Goal: Task Accomplishment & Management: Use online tool/utility

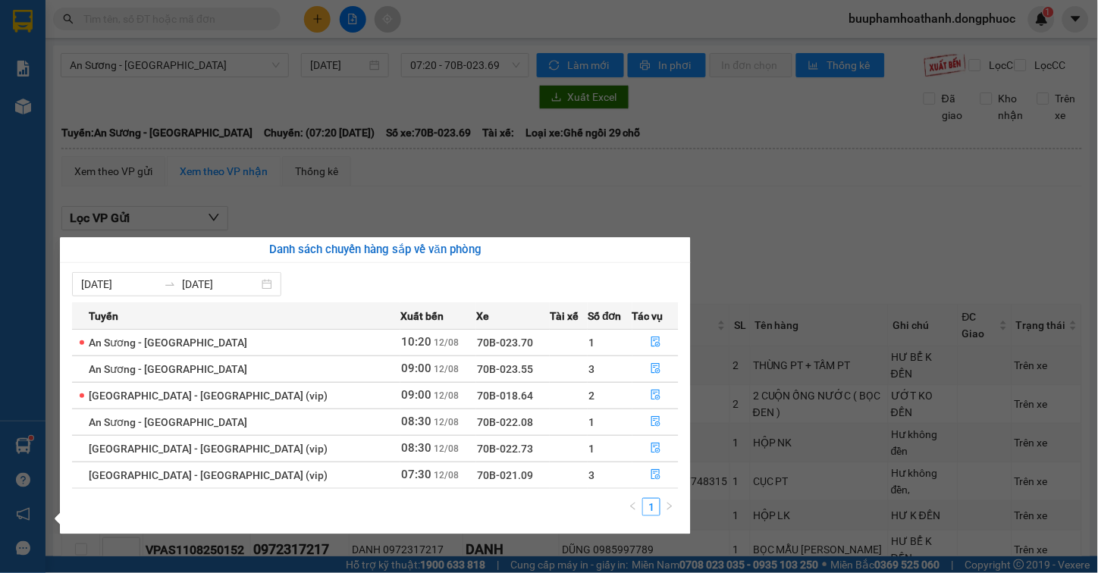
click at [17, 437] on div "Báo cáo Mẫu 1: Báo cáo dòng tiền Mẫu 1: Báo cáo dòng tiền theo nhân viên Mẫu 1:…" at bounding box center [23, 286] width 46 height 573
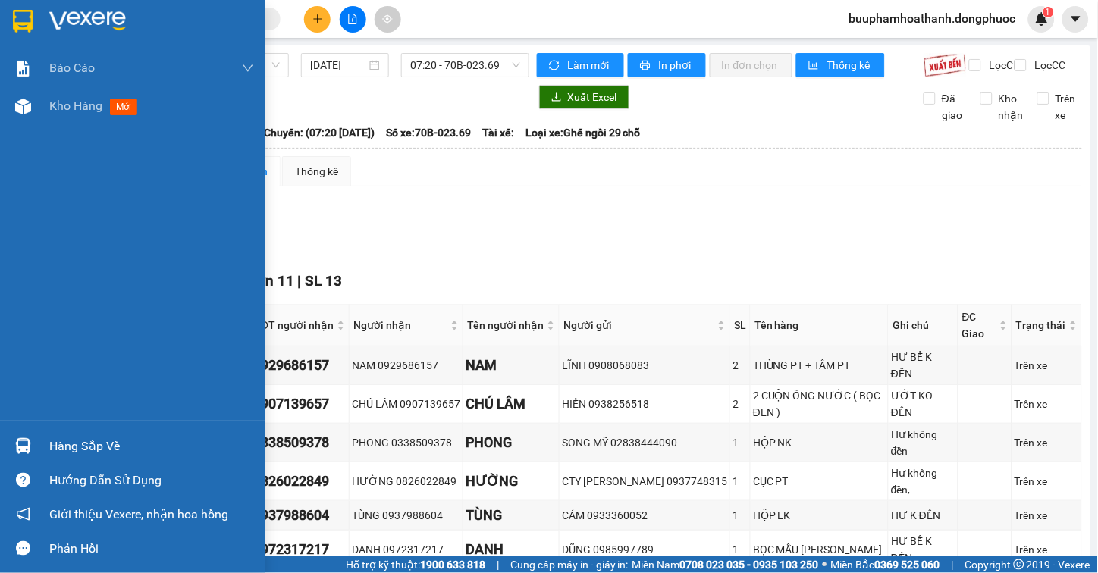
click at [17, 441] on img at bounding box center [23, 446] width 16 height 16
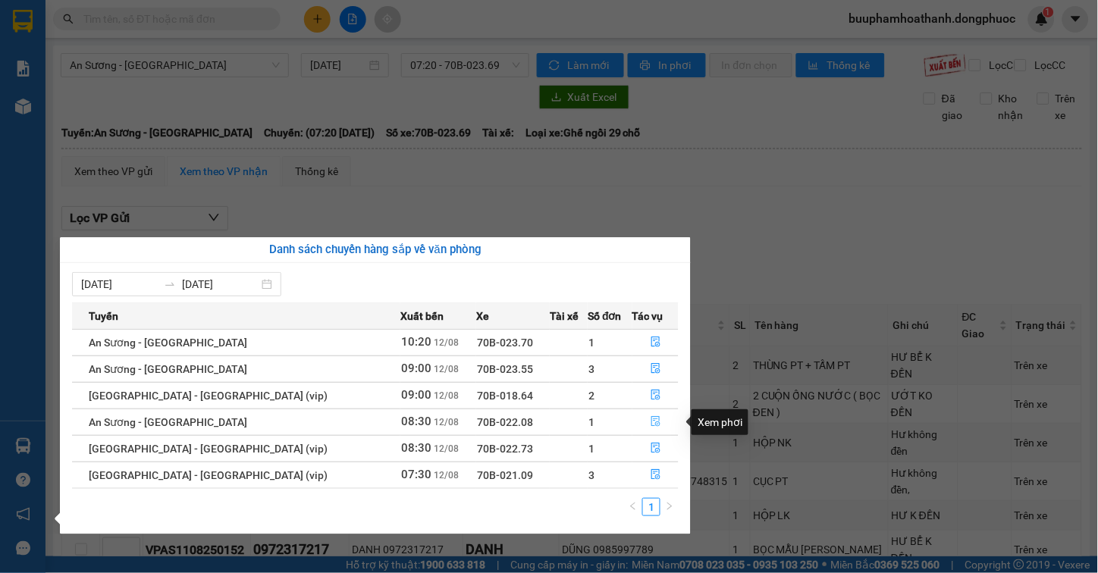
click at [651, 421] on icon "file-done" at bounding box center [656, 421] width 11 height 11
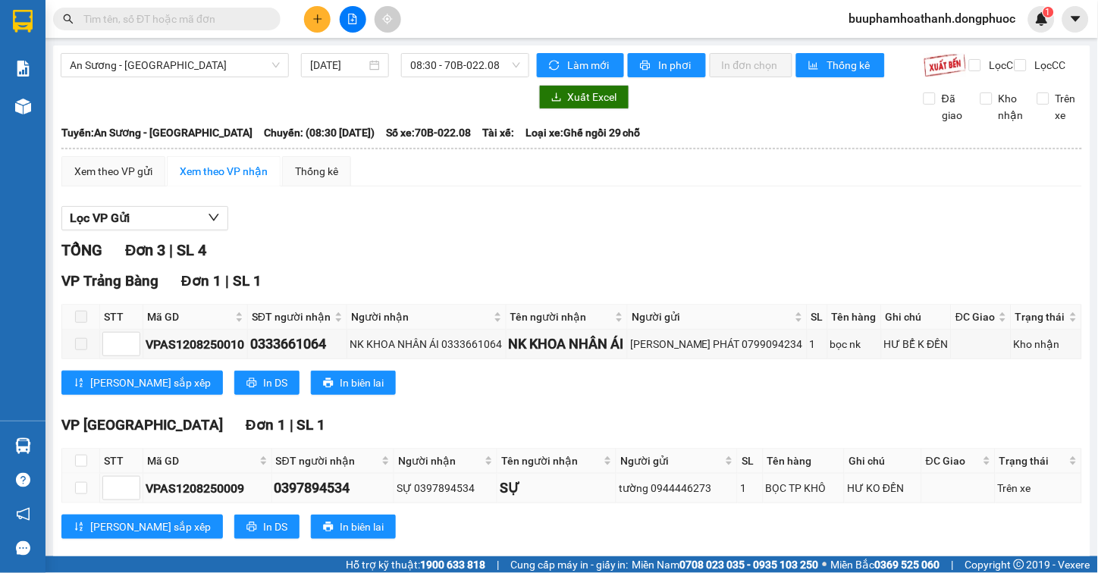
scroll to position [168, 0]
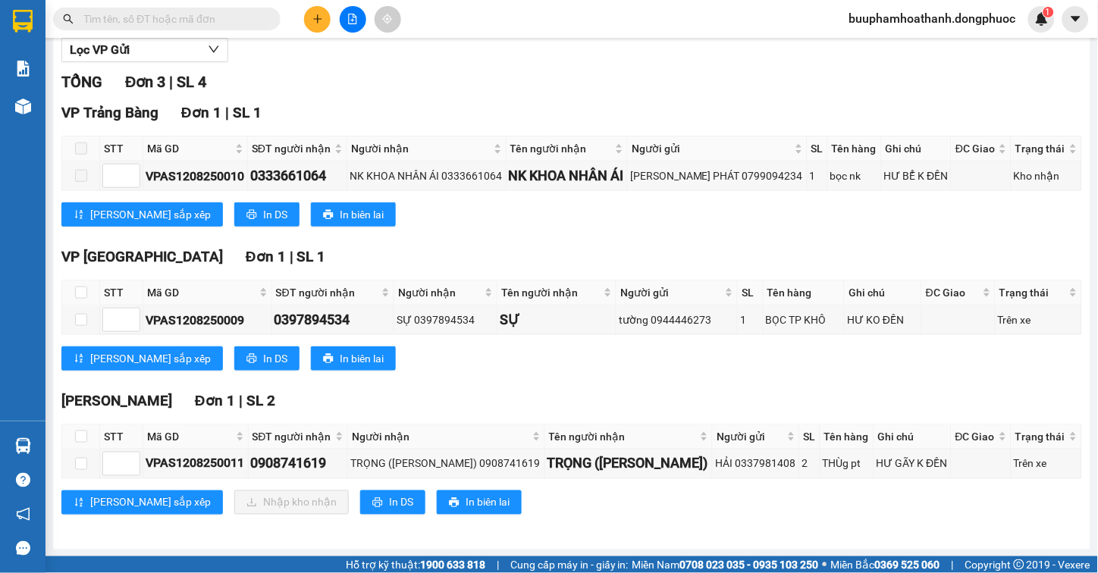
click at [61, 437] on div "STT Mã GD SĐT người nhận Người nhận Tên người nhận Người gửi SL Tên hàng Ghi ch…" at bounding box center [571, 451] width 1021 height 55
click at [77, 443] on input "checkbox" at bounding box center [81, 437] width 12 height 12
checkbox input "true"
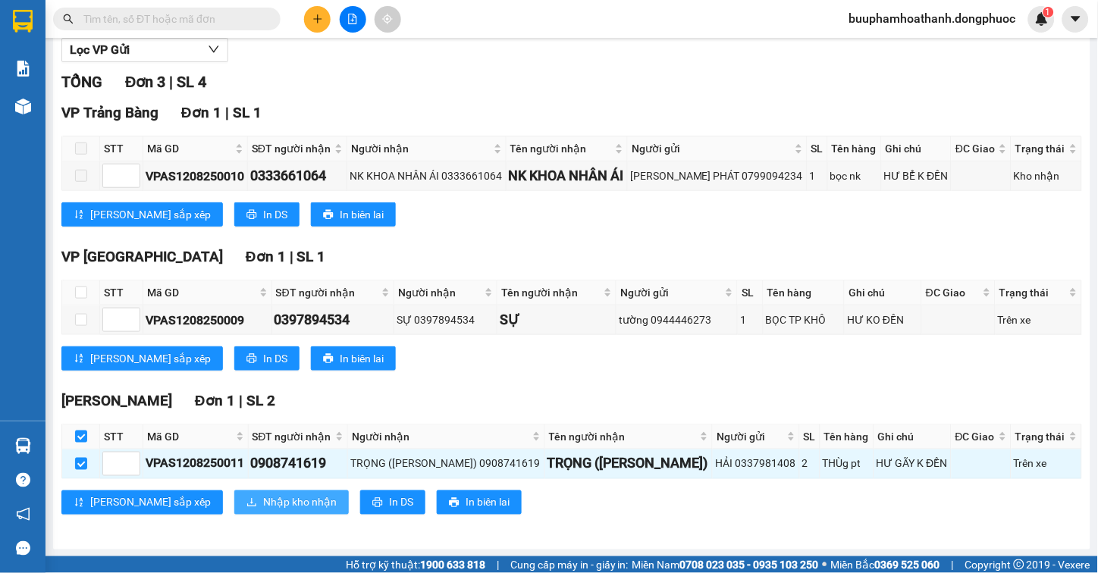
click at [234, 513] on button "Nhập kho nhận" at bounding box center [291, 503] width 115 height 24
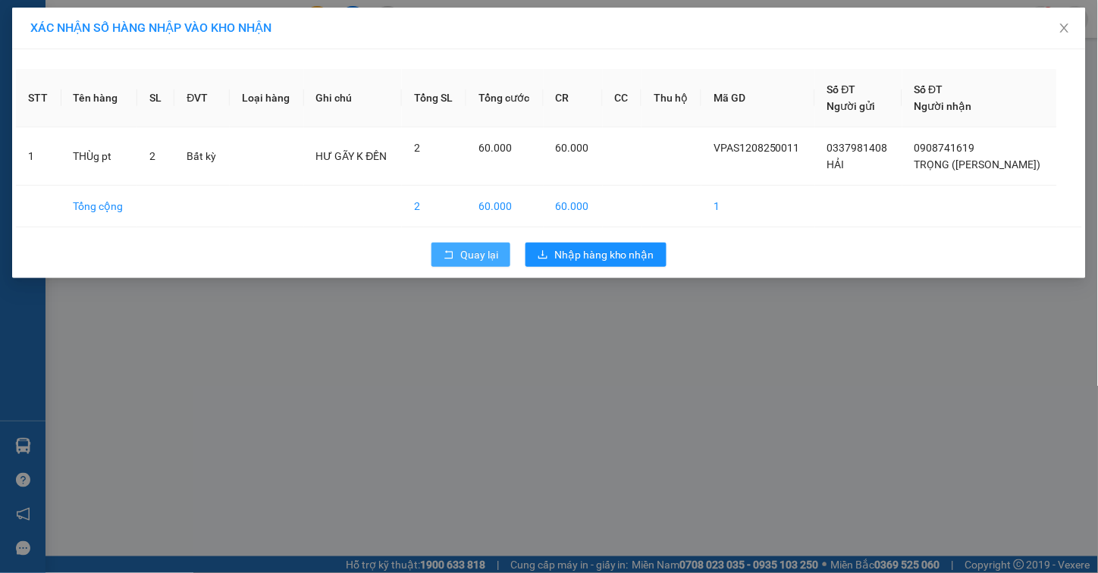
click at [448, 255] on icon "rollback" at bounding box center [449, 255] width 11 height 11
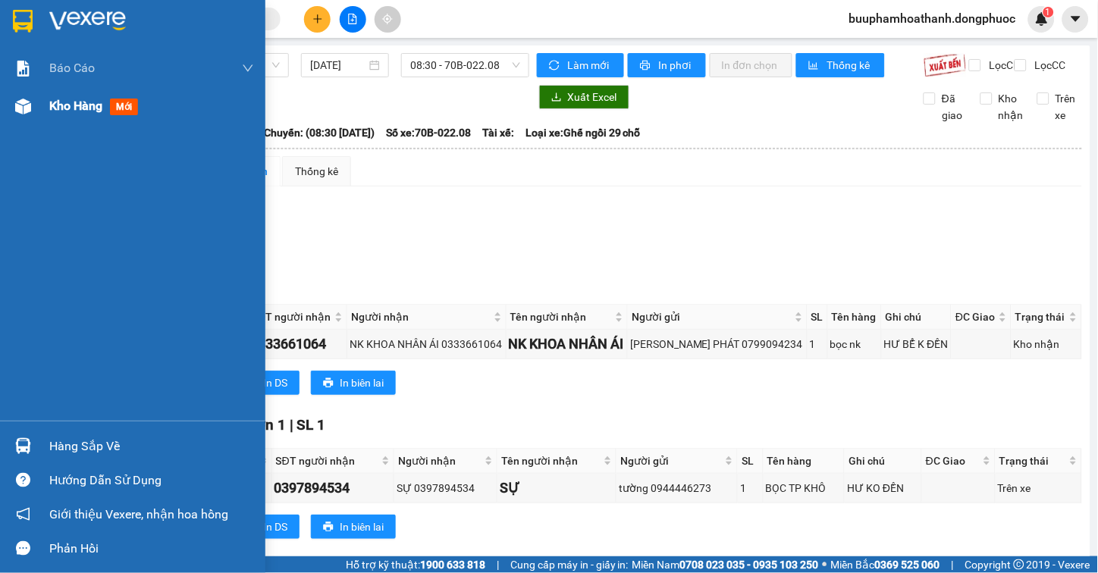
click at [93, 103] on span "Kho hàng" at bounding box center [75, 106] width 53 height 14
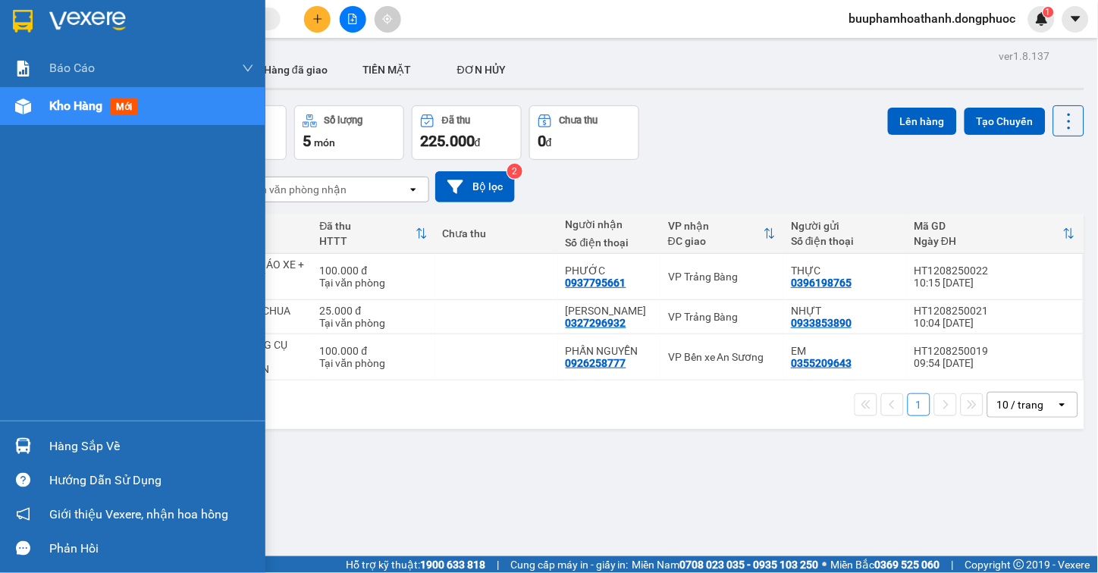
click at [77, 445] on div "Hàng sắp về" at bounding box center [151, 446] width 205 height 23
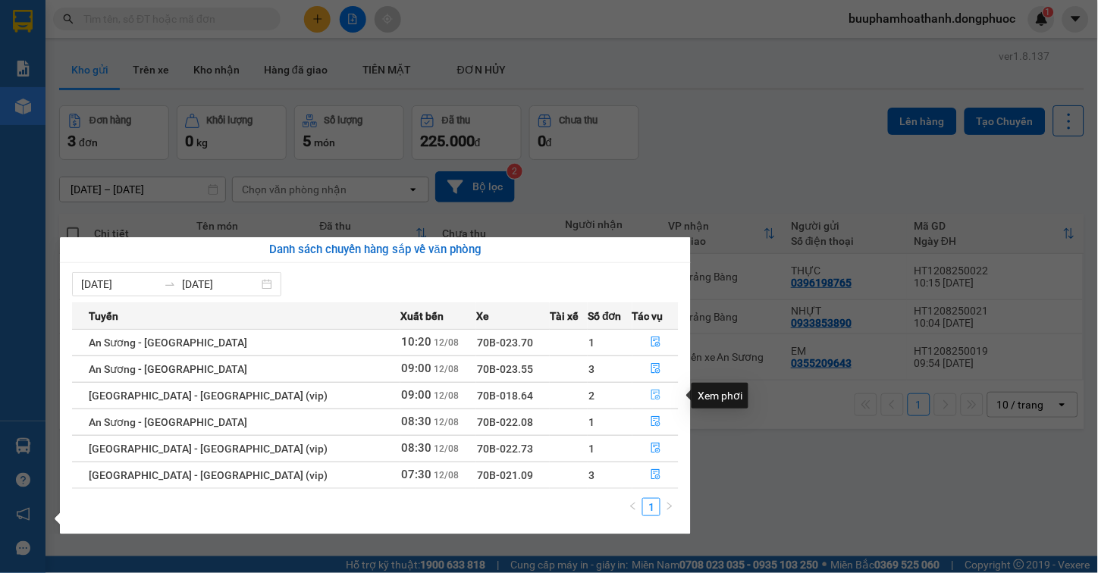
click at [653, 397] on icon "file-done" at bounding box center [656, 395] width 11 height 11
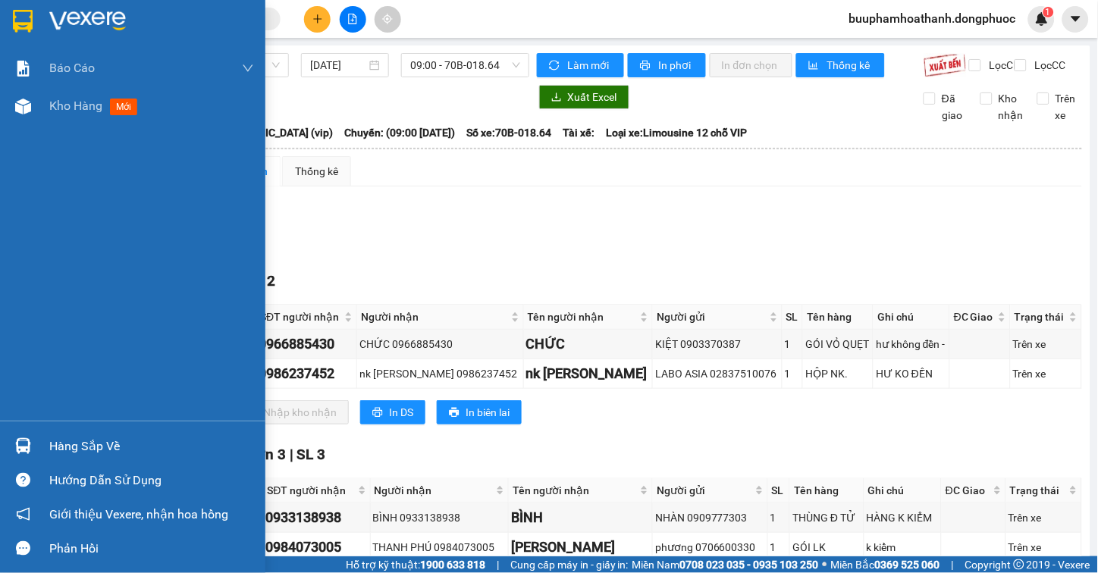
click at [44, 438] on div "Hàng sắp về" at bounding box center [132, 446] width 265 height 34
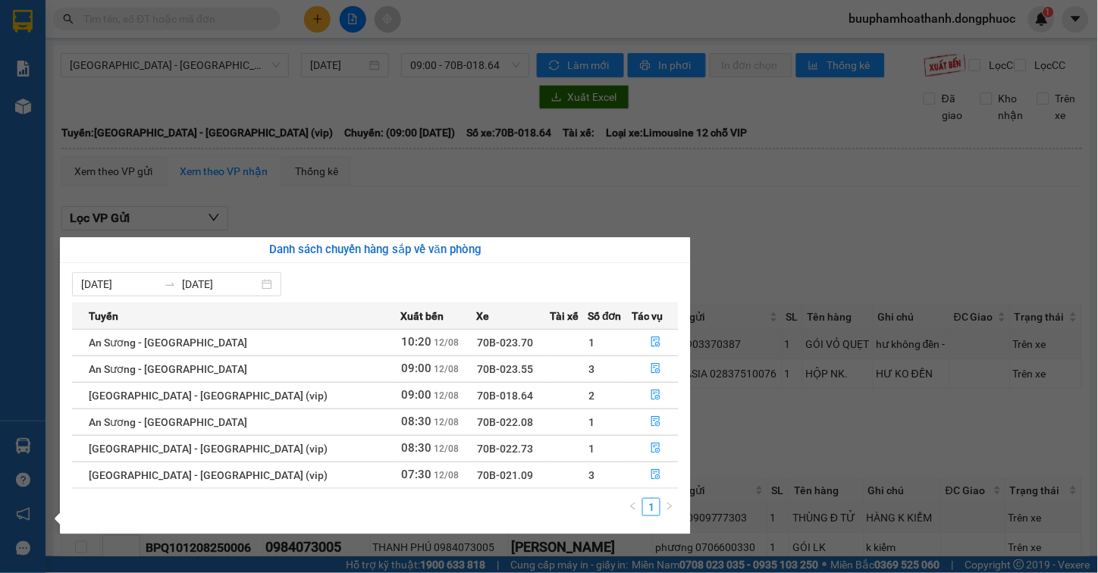
click at [477, 423] on span "70B-022.08" at bounding box center [505, 422] width 56 height 12
click at [477, 428] on span "70B-022.08" at bounding box center [505, 422] width 56 height 12
click at [477, 423] on span "70B-022.08" at bounding box center [505, 422] width 56 height 12
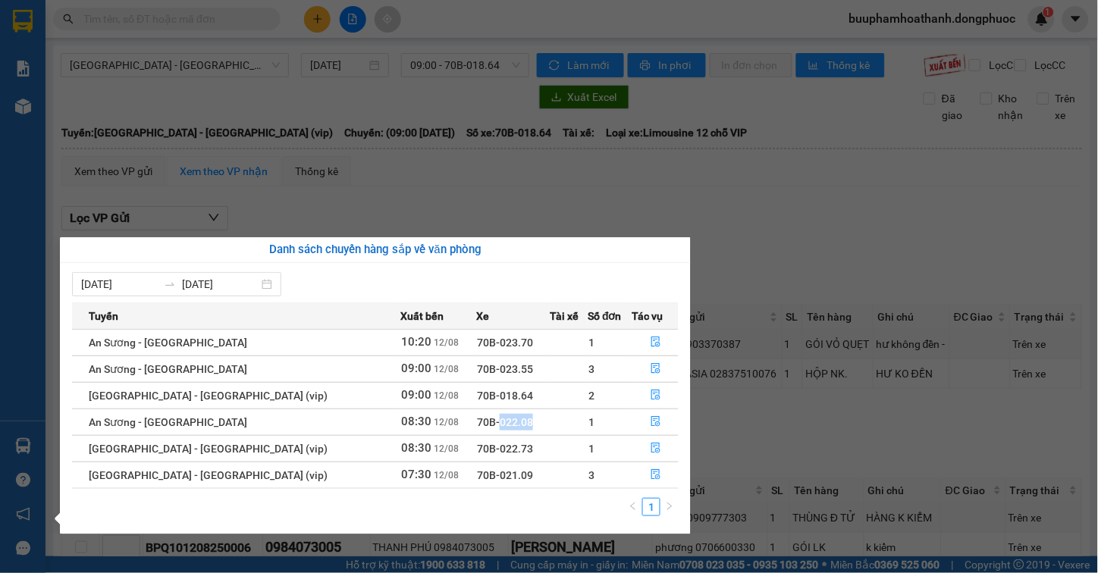
click at [477, 423] on span "70B-022.08" at bounding box center [505, 422] width 56 height 12
click at [401, 421] on span "08:30" at bounding box center [416, 422] width 30 height 14
click at [401, 423] on span "08:30" at bounding box center [416, 422] width 30 height 14
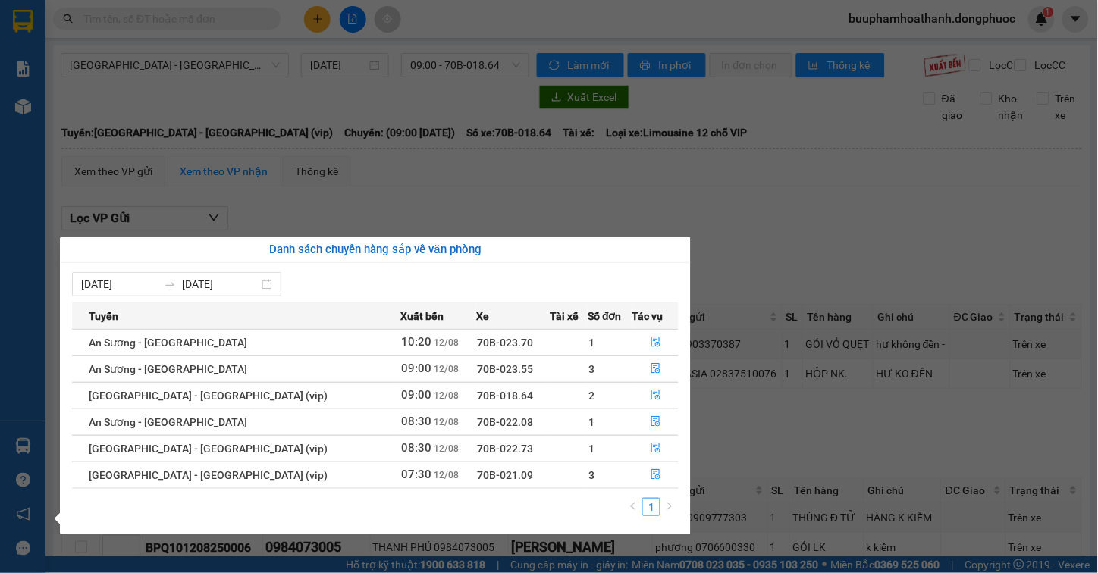
click at [477, 420] on span "70B-022.08" at bounding box center [505, 422] width 56 height 12
click at [477, 419] on span "70B-022.08" at bounding box center [505, 422] width 56 height 12
click at [721, 247] on section "Kết quả tìm kiếm ( 0 ) Bộ lọc No Data buuphamhoathanh.dongphuoc 1 Báo cáo Mẫu 1…" at bounding box center [549, 286] width 1098 height 573
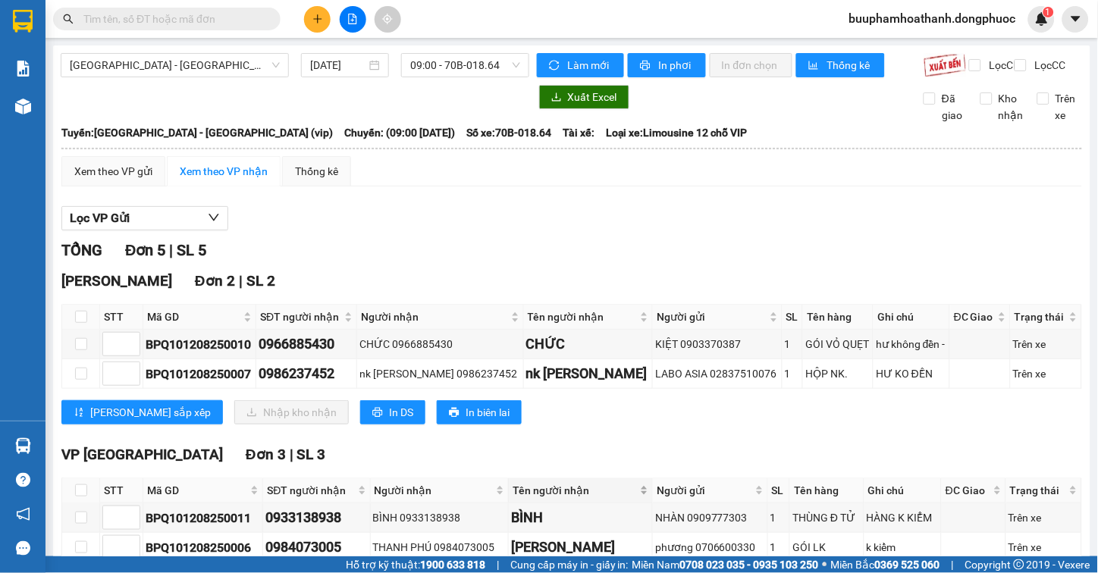
scroll to position [127, 0]
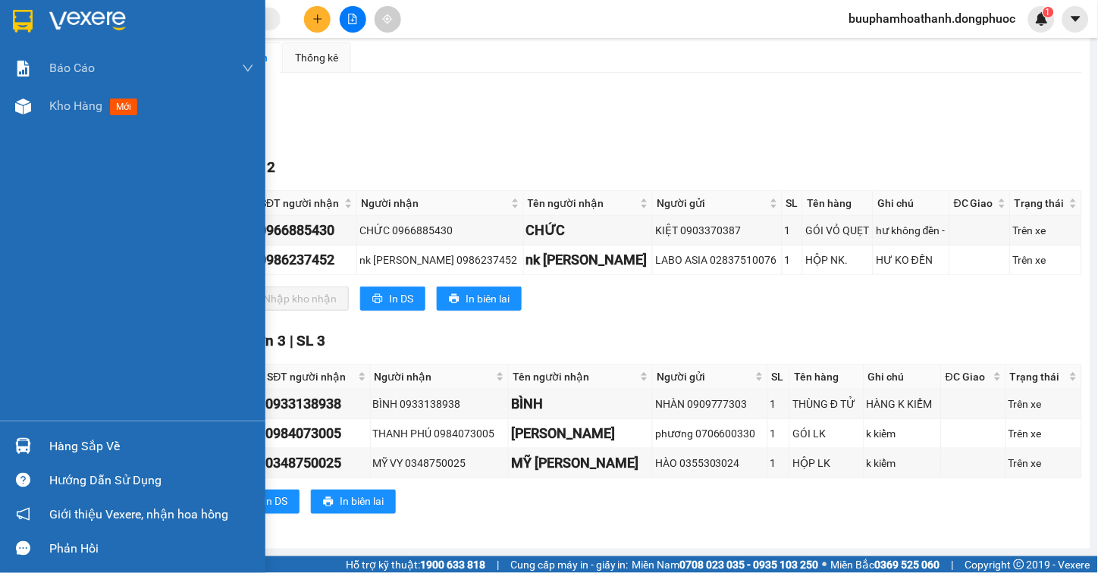
click at [46, 438] on div "Hàng sắp về" at bounding box center [132, 446] width 265 height 34
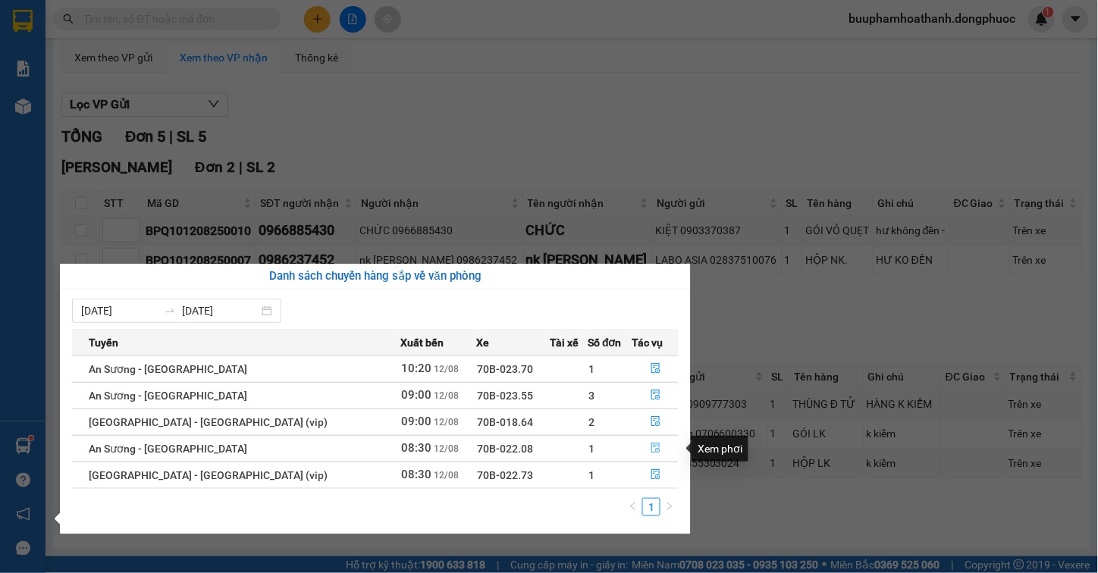
click at [653, 454] on icon "file-done" at bounding box center [656, 448] width 11 height 11
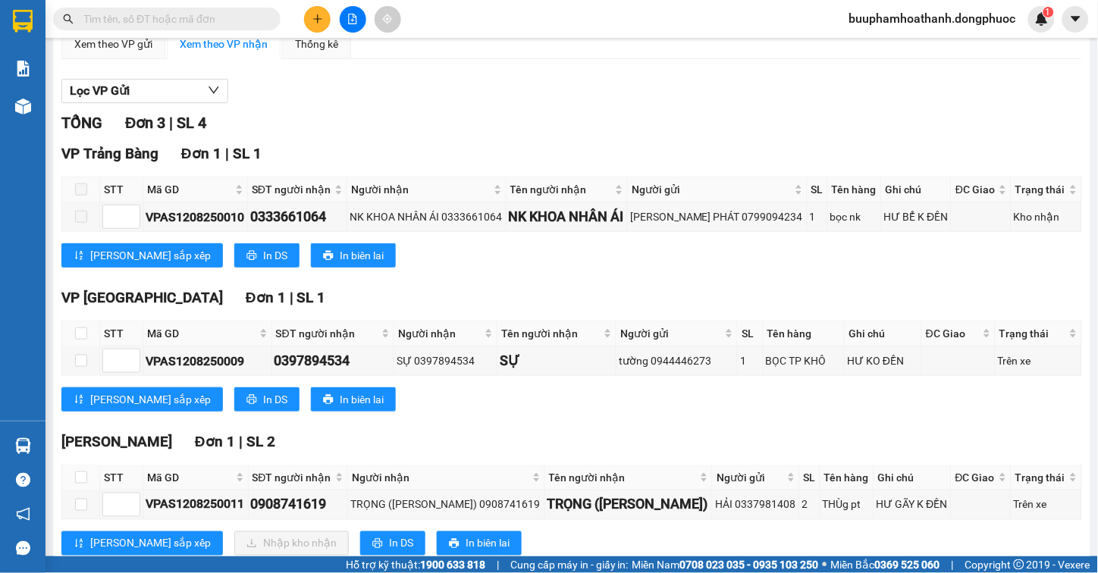
scroll to position [183, 0]
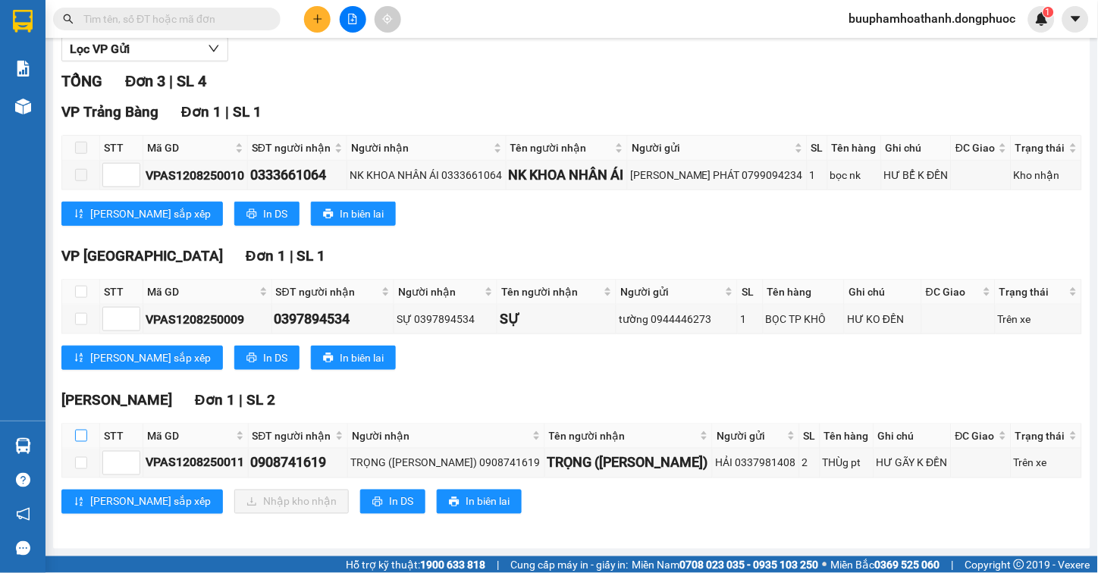
click at [81, 429] on label at bounding box center [81, 436] width 12 height 17
click at [81, 430] on input "checkbox" at bounding box center [81, 436] width 12 height 12
checkbox input "true"
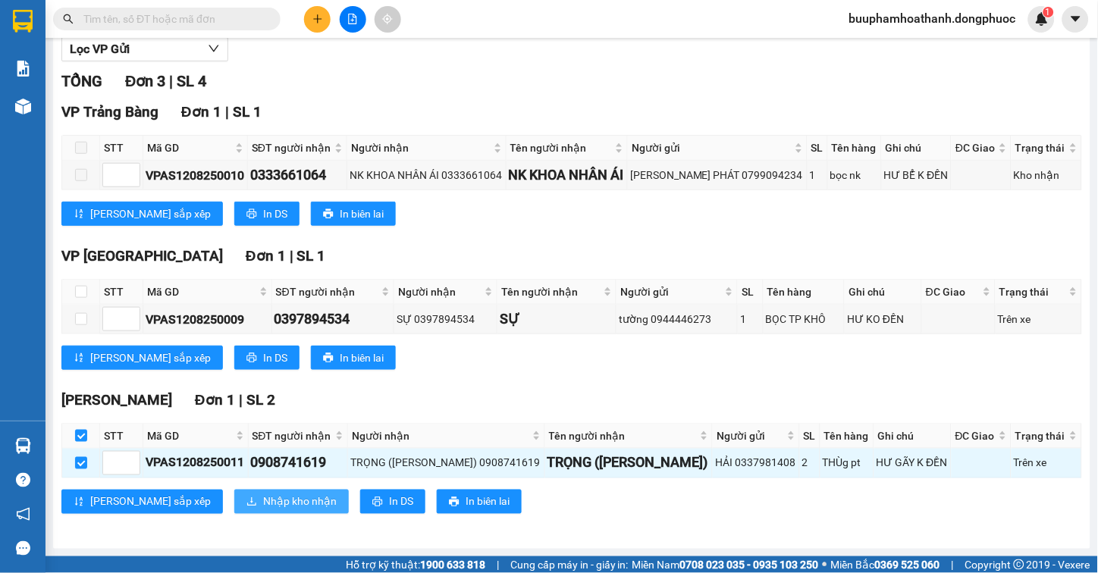
click at [247, 505] on icon "download" at bounding box center [252, 502] width 11 height 11
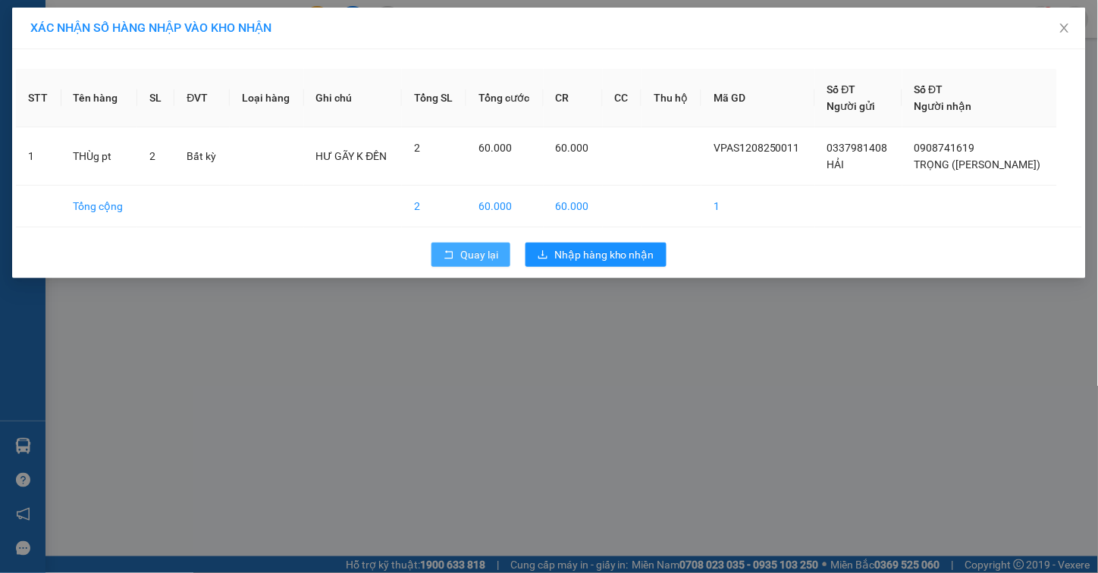
click at [457, 256] on button "Quay lại" at bounding box center [471, 255] width 79 height 24
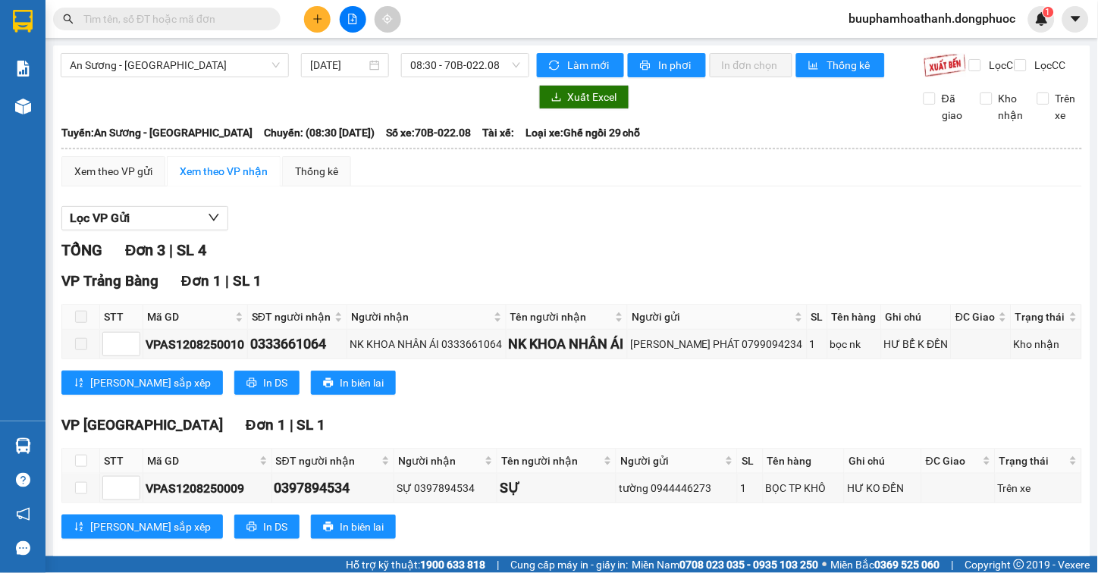
scroll to position [183, 0]
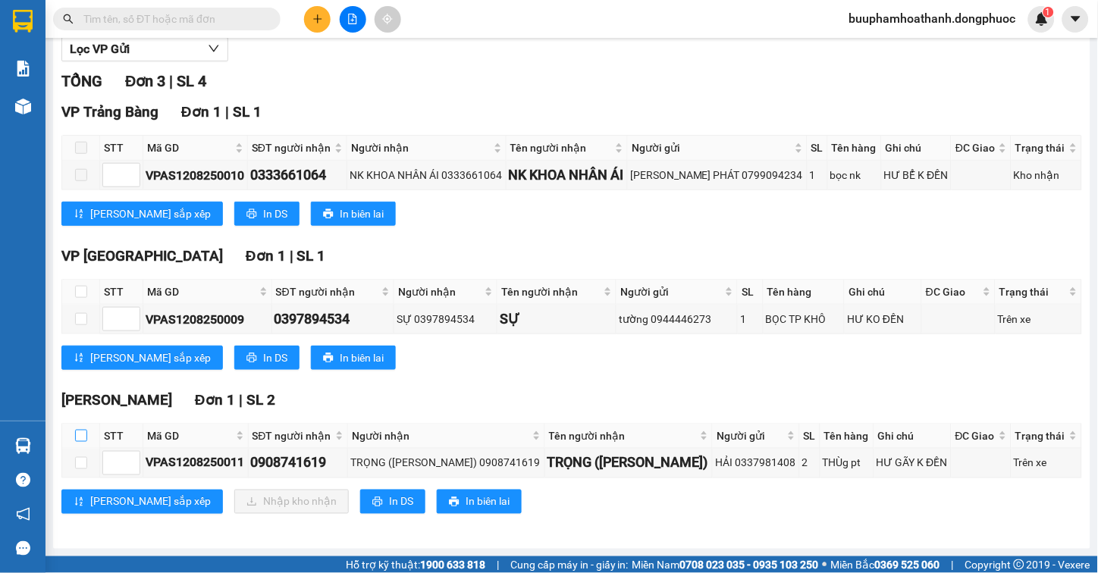
click at [78, 434] on input "checkbox" at bounding box center [81, 436] width 12 height 12
checkbox input "true"
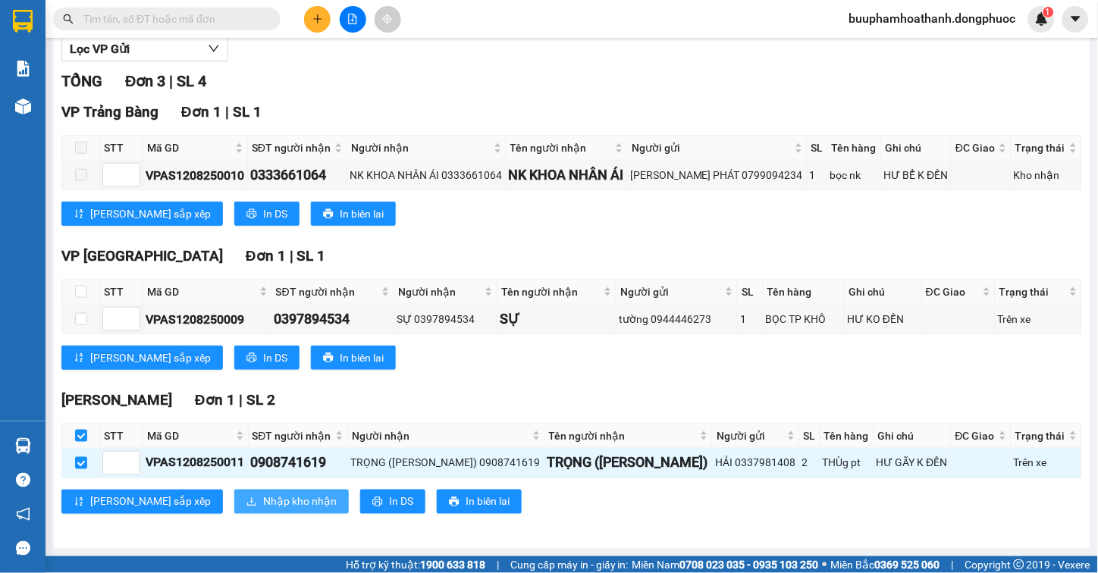
click at [247, 507] on icon "download" at bounding box center [252, 502] width 11 height 11
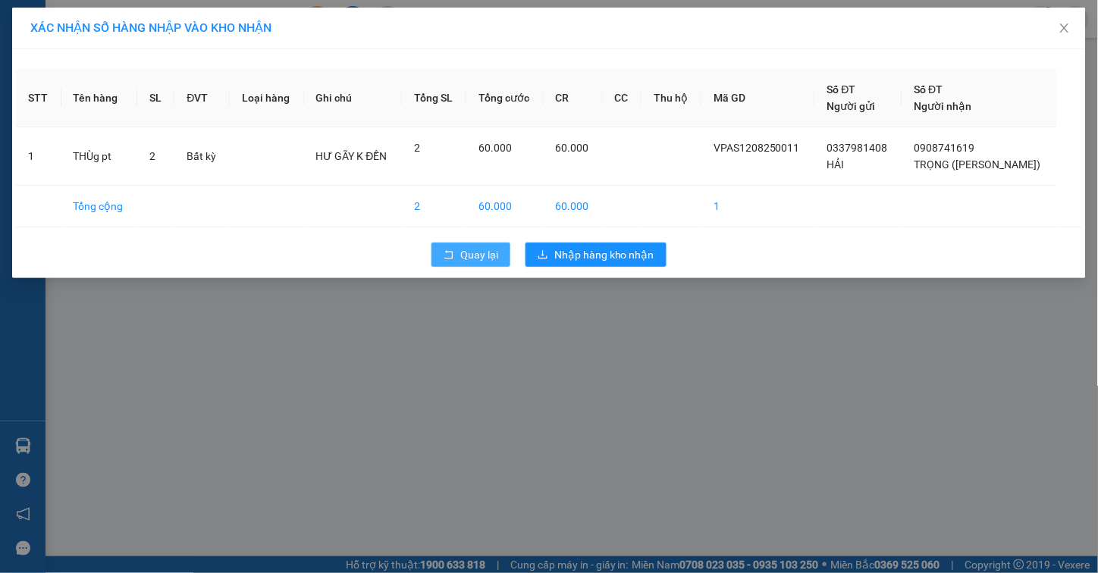
click at [442, 260] on button "Quay lại" at bounding box center [471, 255] width 79 height 24
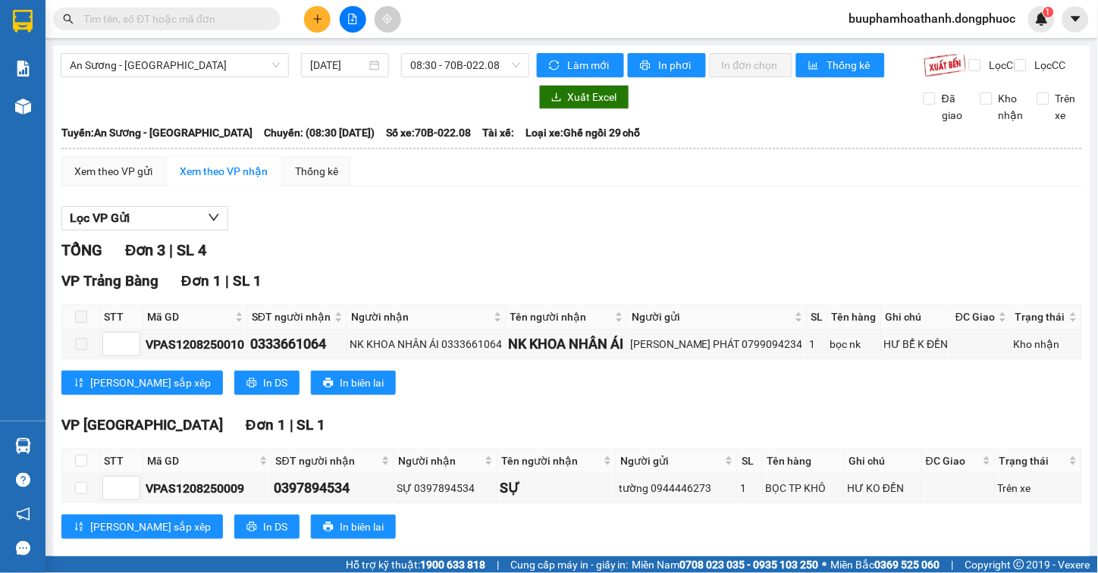
scroll to position [183, 0]
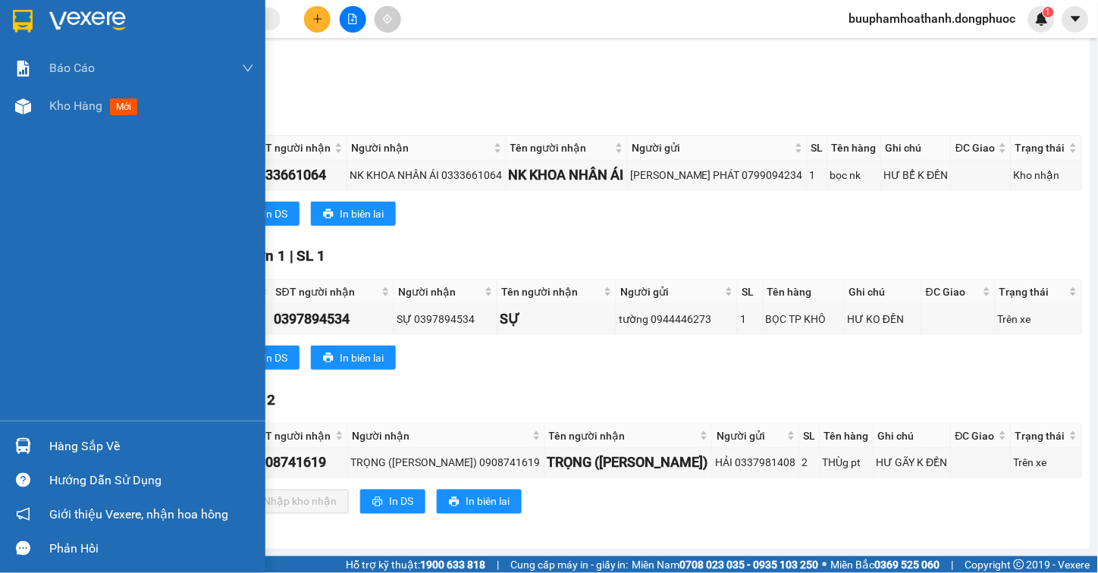
click at [20, 449] on img at bounding box center [23, 446] width 16 height 16
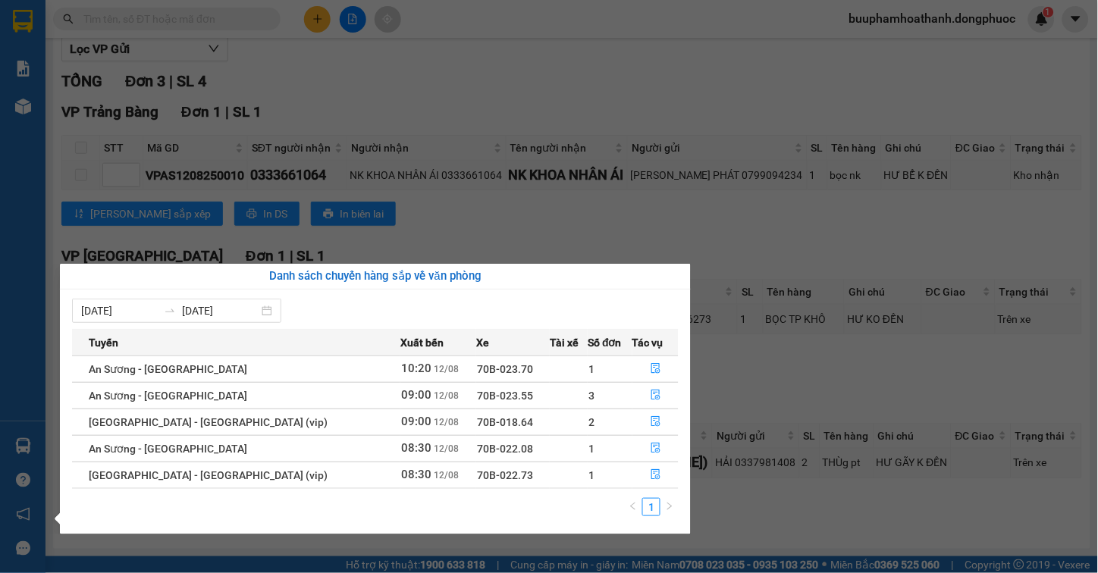
click at [452, 218] on section "Kết quả tìm kiếm ( 0 ) Bộ lọc No Data buuphamhoathanh.dongphuoc 1 Báo cáo Mẫu 1…" at bounding box center [549, 286] width 1098 height 573
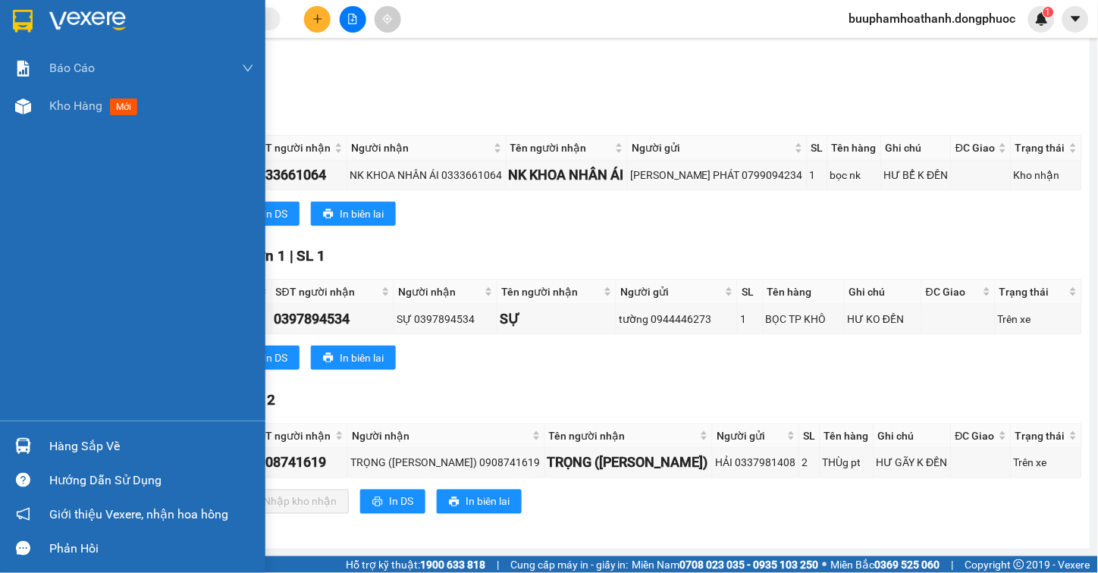
click at [27, 449] on img at bounding box center [23, 446] width 16 height 16
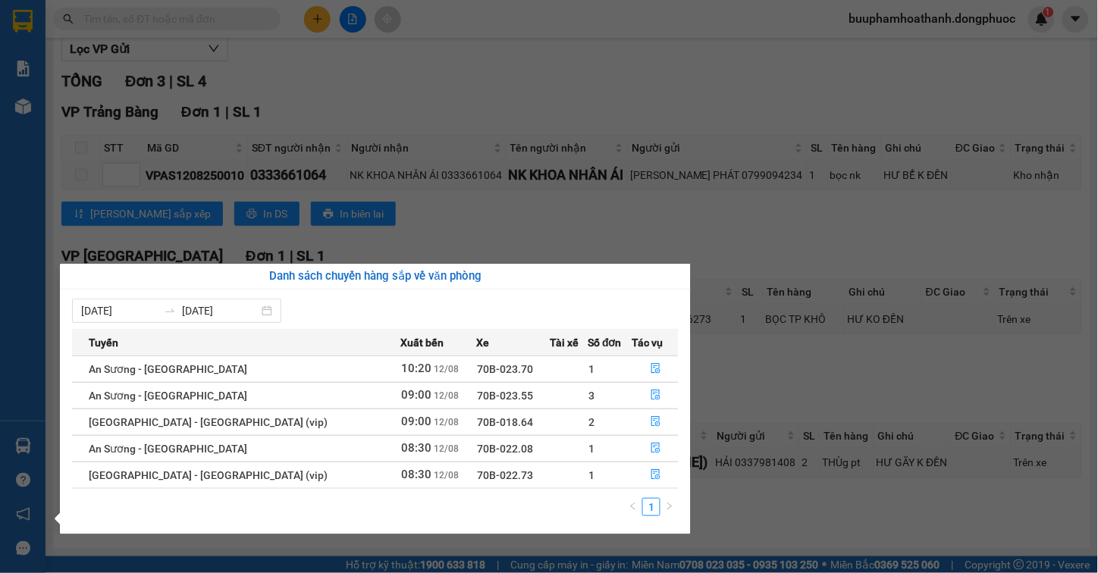
click at [36, 99] on div "Báo cáo Mẫu 1: Báo cáo dòng tiền Mẫu 1: Báo cáo dòng tiền theo nhân viên Mẫu 1:…" at bounding box center [23, 286] width 46 height 573
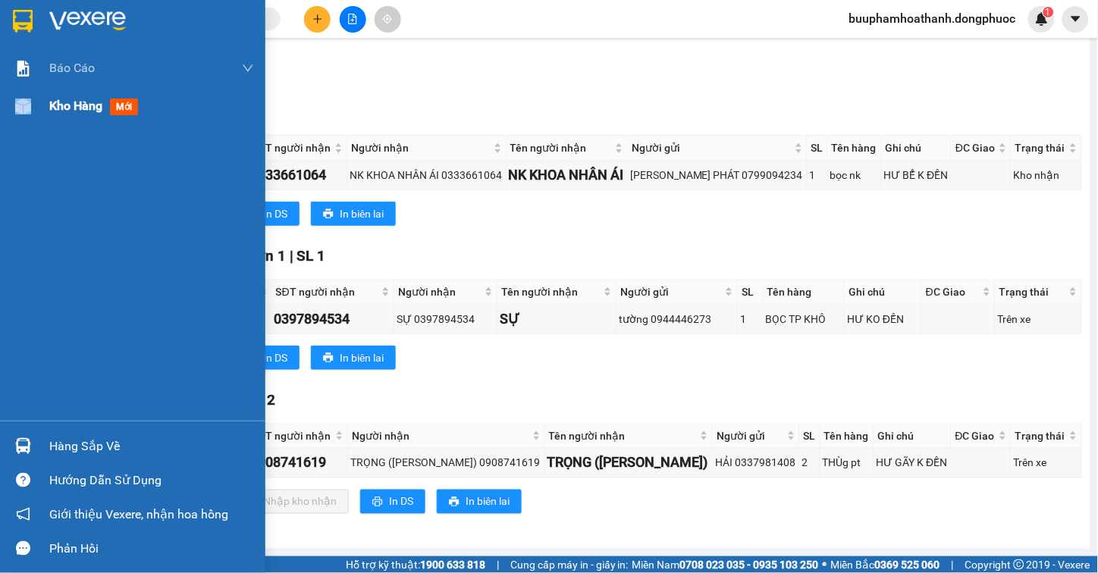
drag, startPoint x: 41, startPoint y: 108, endPoint x: 110, endPoint y: 118, distance: 69.7
click at [42, 108] on div "Kho hàng mới" at bounding box center [132, 106] width 265 height 38
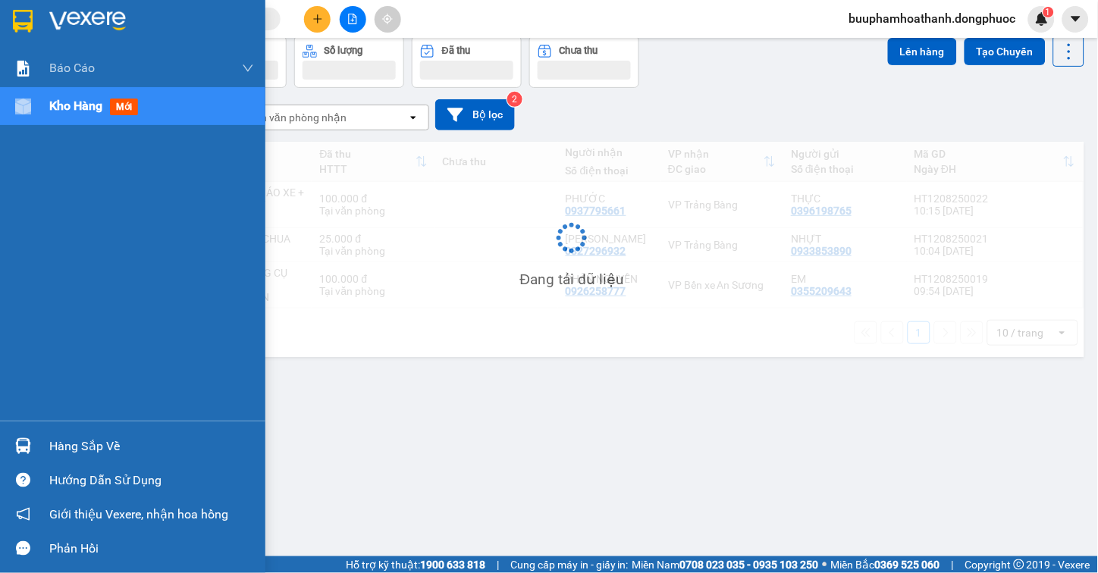
scroll to position [70, 0]
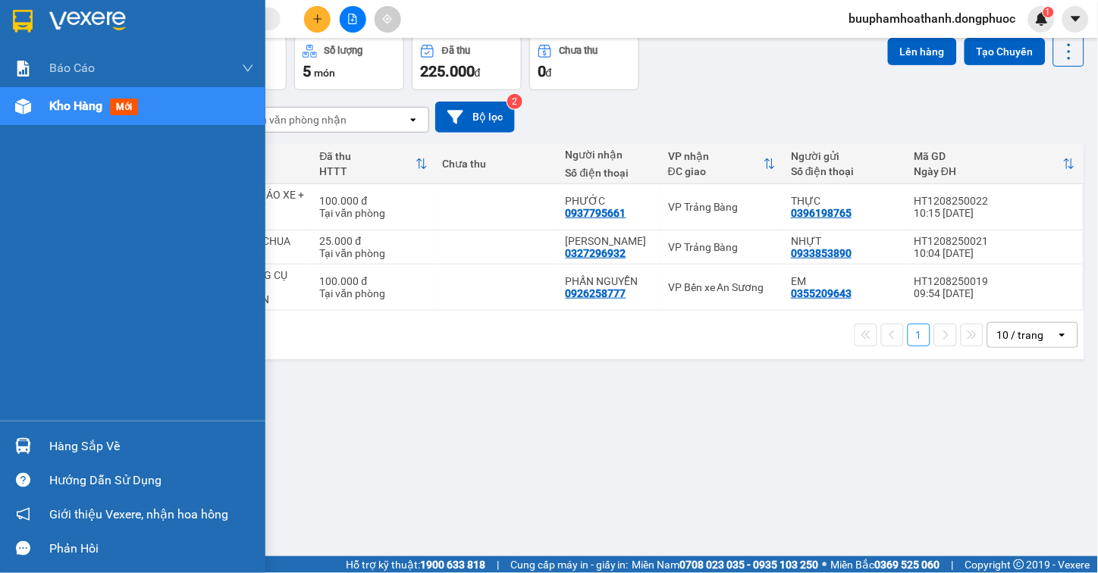
click at [77, 444] on div "Hàng sắp về" at bounding box center [151, 446] width 205 height 23
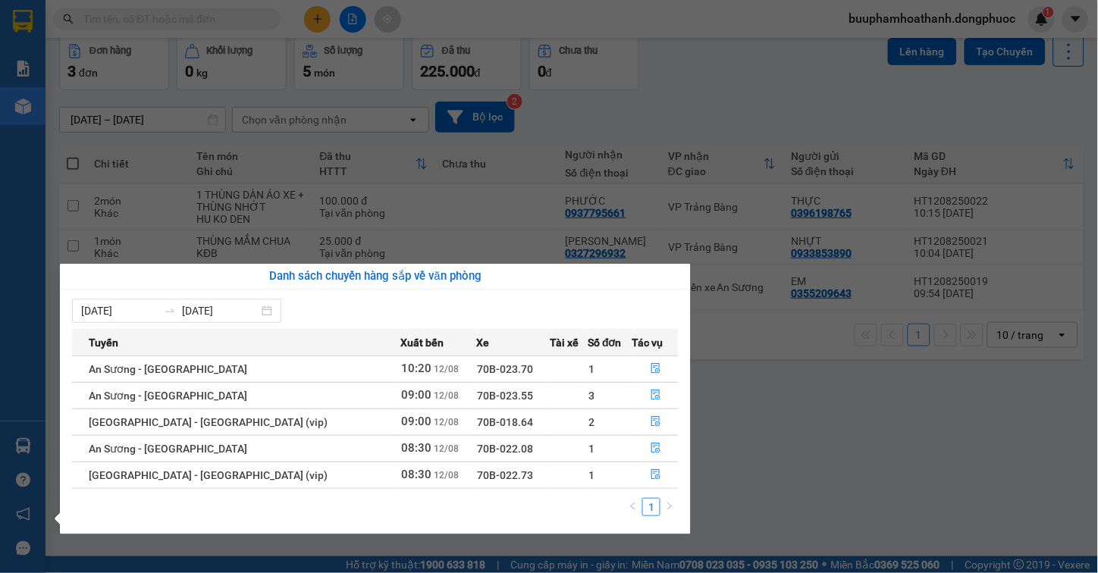
click at [772, 463] on section "Kết quả tìm kiếm ( 0 ) Bộ lọc No Data buuphamhoathanh.dongphuoc 1 Báo cáo Mẫu 1…" at bounding box center [549, 286] width 1098 height 573
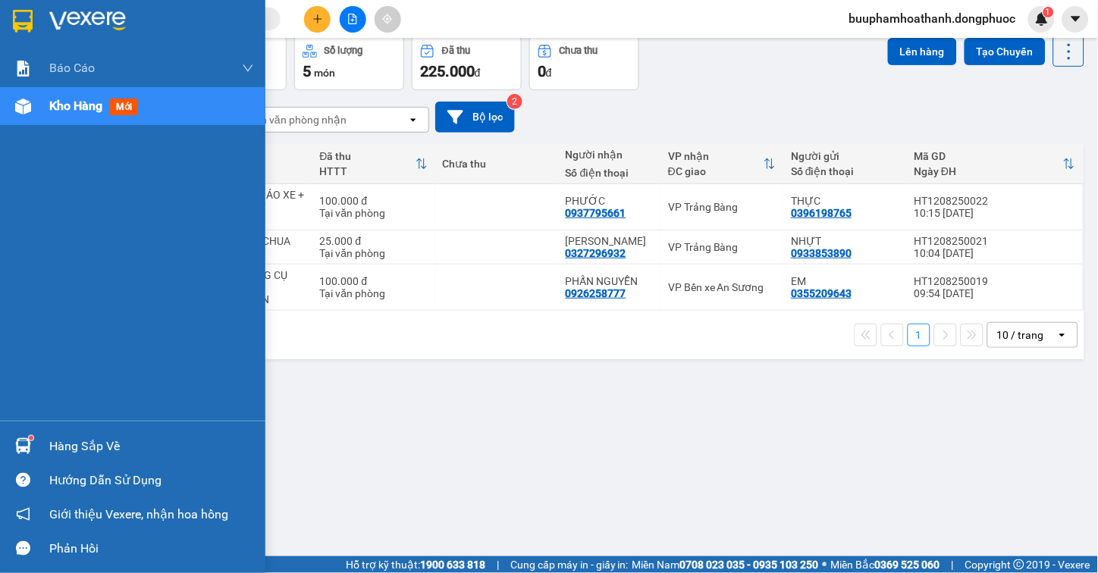
click at [52, 437] on div "Hàng sắp về" at bounding box center [151, 446] width 205 height 23
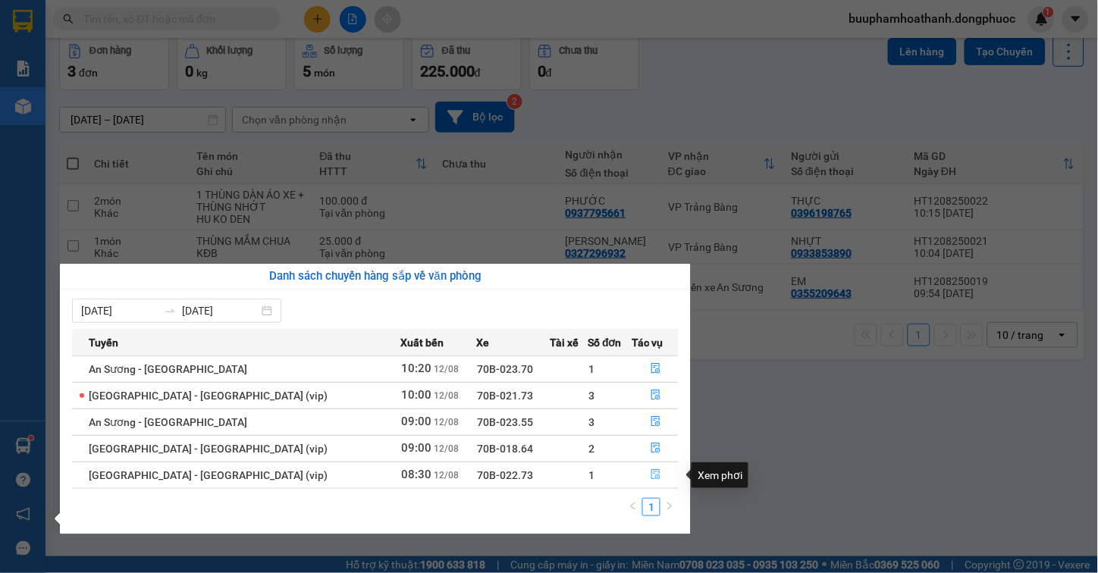
click at [652, 479] on icon "file-done" at bounding box center [656, 475] width 11 height 11
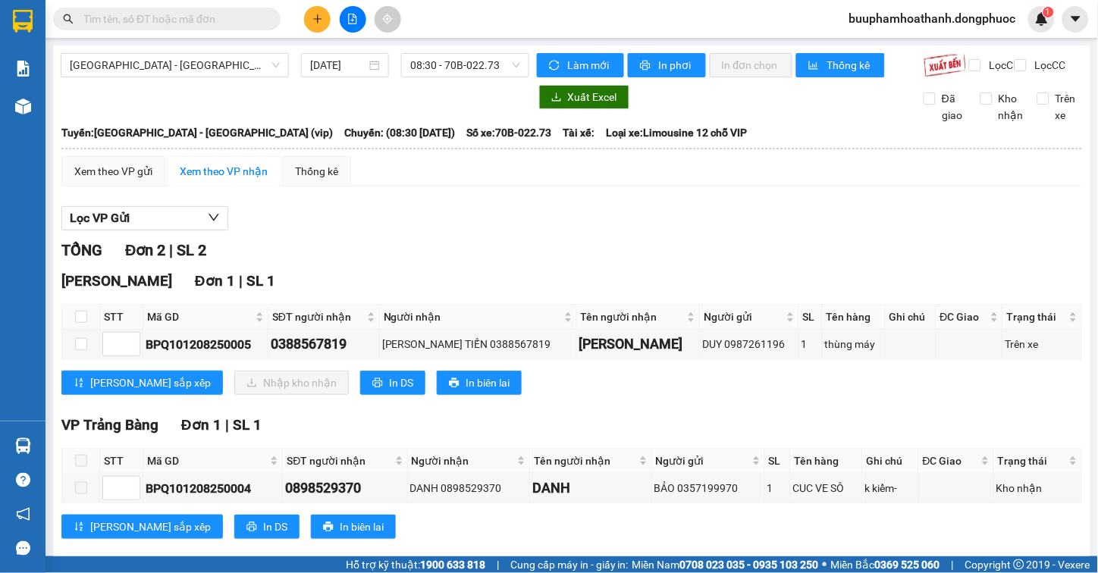
click at [73, 326] on th at bounding box center [81, 317] width 38 height 25
click at [77, 323] on input "checkbox" at bounding box center [81, 317] width 12 height 12
checkbox input "true"
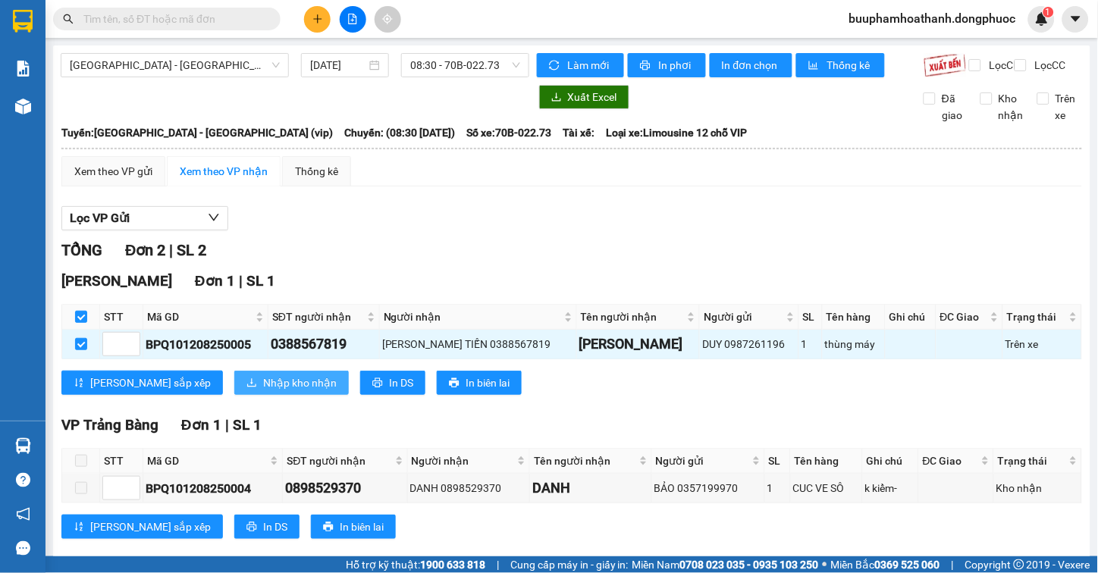
click at [234, 389] on button "Nhập kho nhận" at bounding box center [291, 383] width 115 height 24
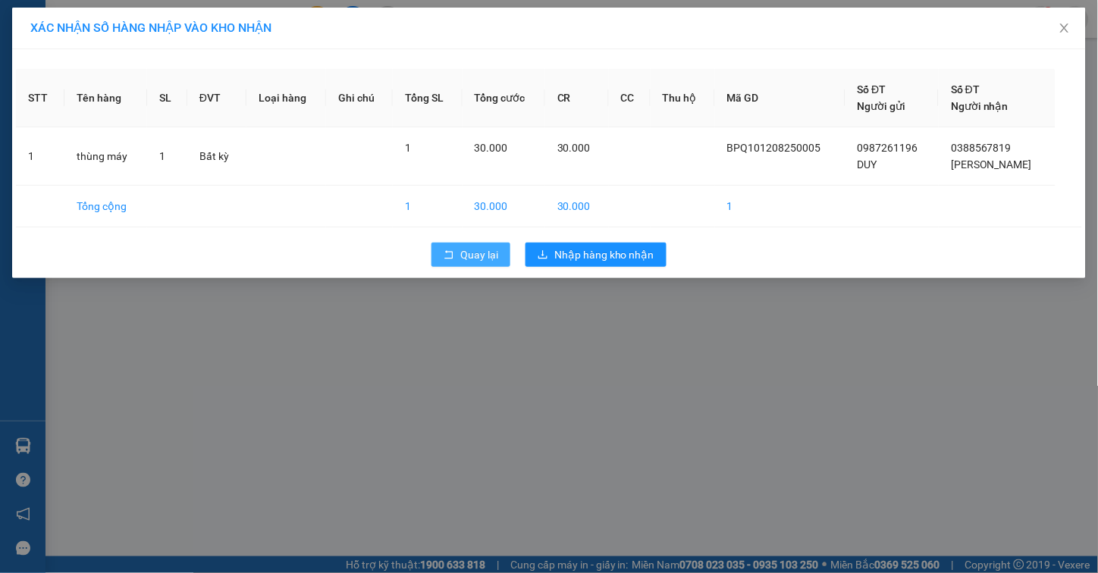
click at [437, 256] on button "Quay lại" at bounding box center [471, 255] width 79 height 24
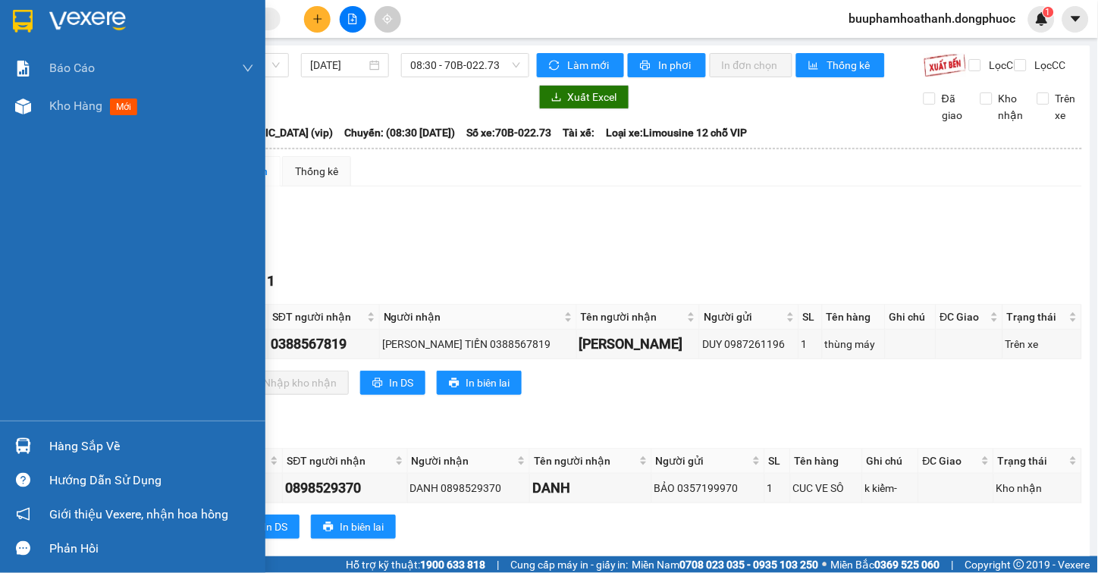
drag, startPoint x: 41, startPoint y: 451, endPoint x: 771, endPoint y: 501, distance: 732.1
click at [46, 451] on div "Hàng sắp về" at bounding box center [132, 446] width 265 height 34
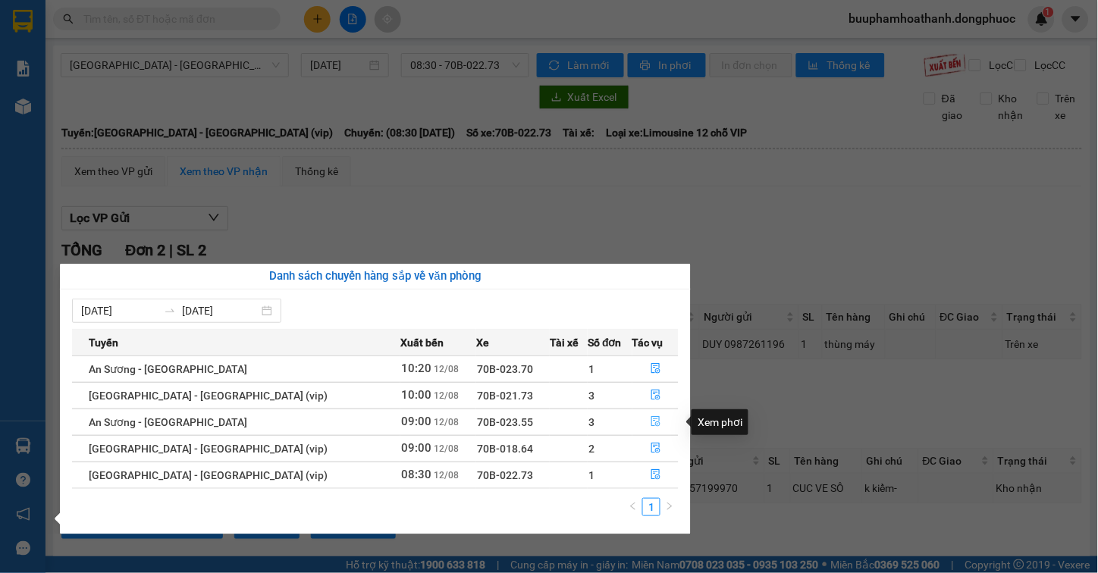
click at [651, 422] on icon "file-done" at bounding box center [656, 421] width 11 height 11
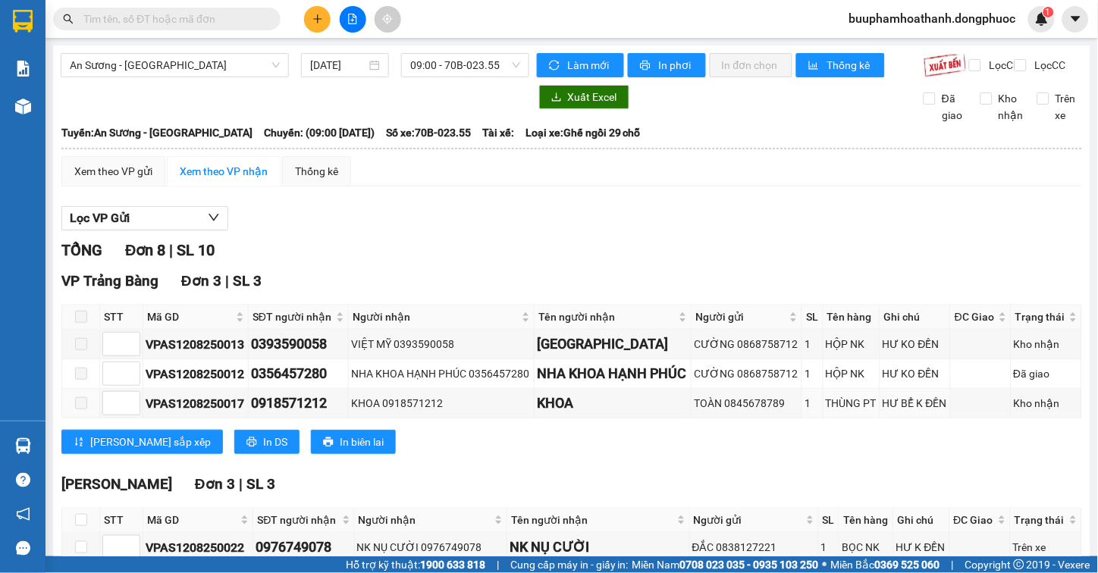
scroll to position [253, 0]
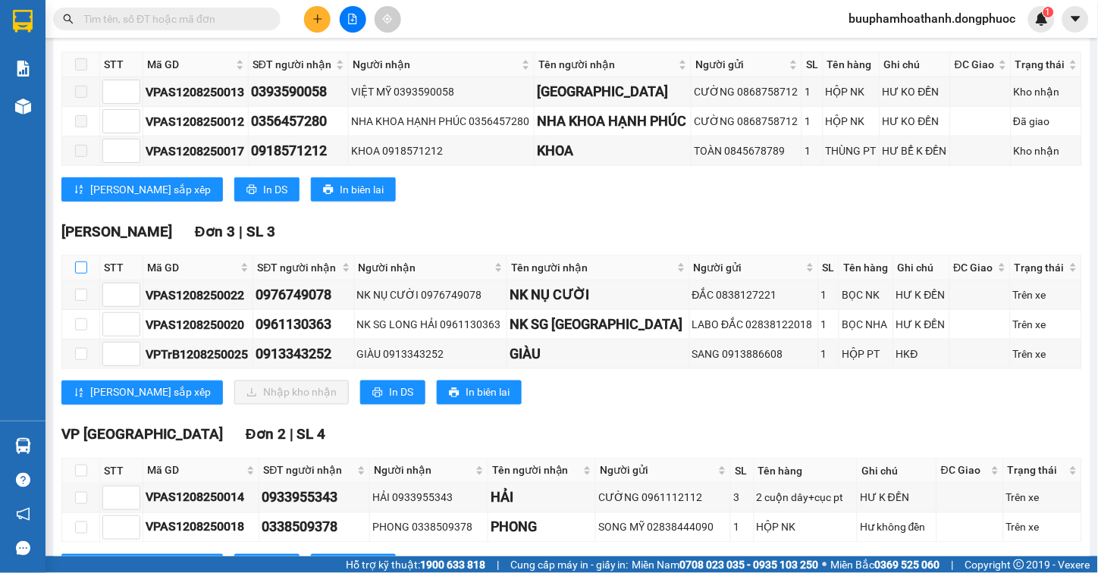
click at [79, 274] on input "checkbox" at bounding box center [81, 268] width 12 height 12
checkbox input "true"
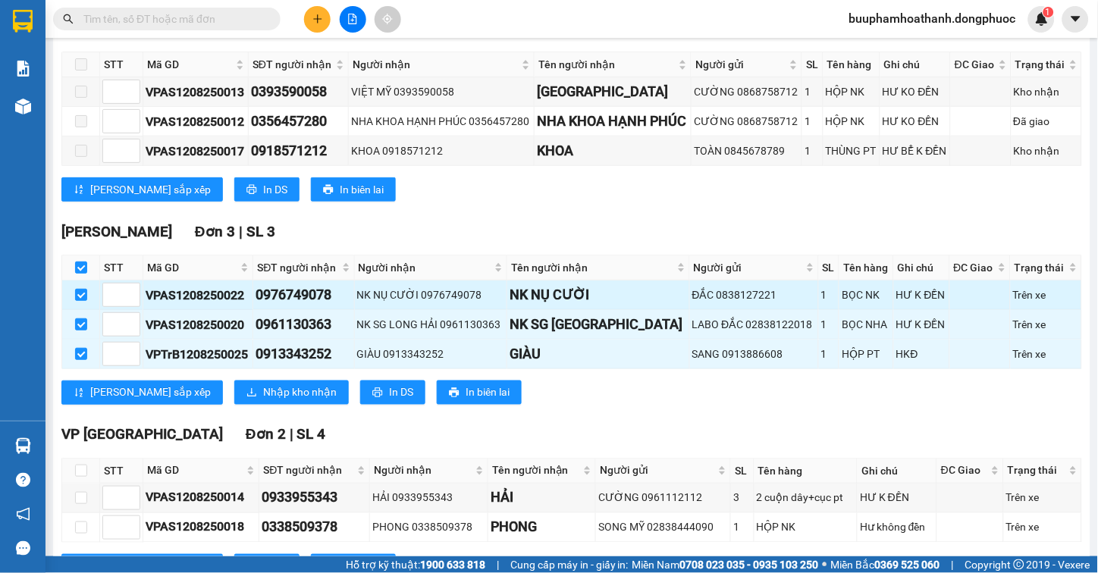
checkbox input "true"
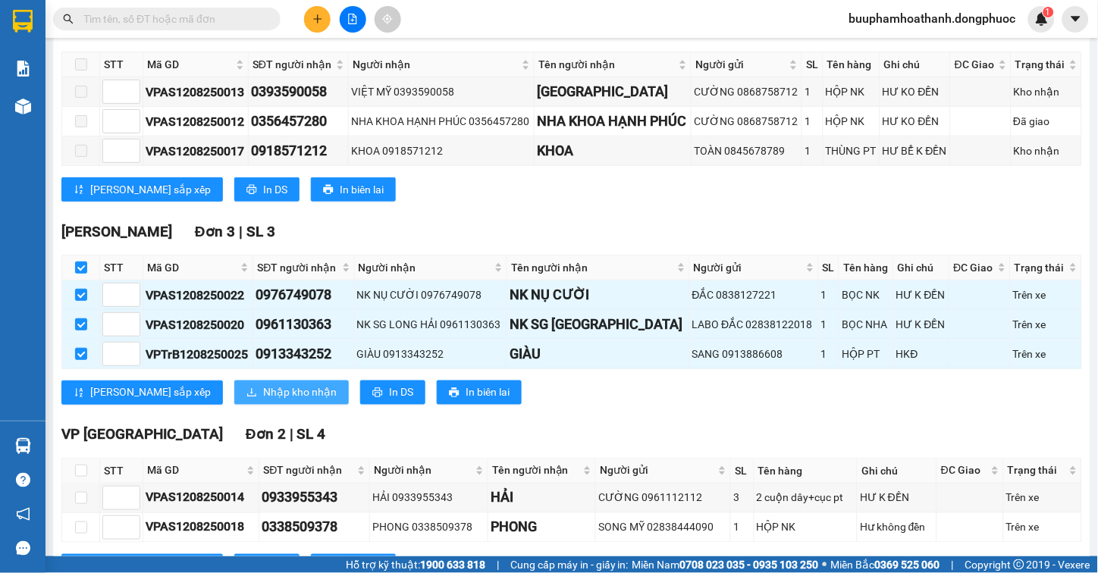
click at [263, 401] on span "Nhập kho nhận" at bounding box center [300, 393] width 74 height 17
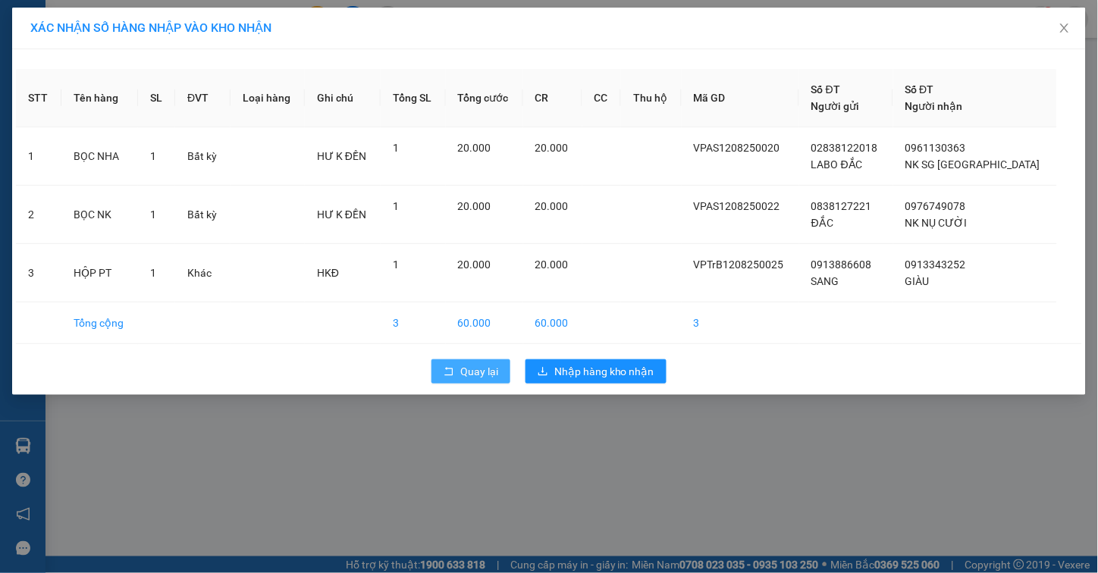
click at [451, 374] on icon "rollback" at bounding box center [449, 371] width 11 height 11
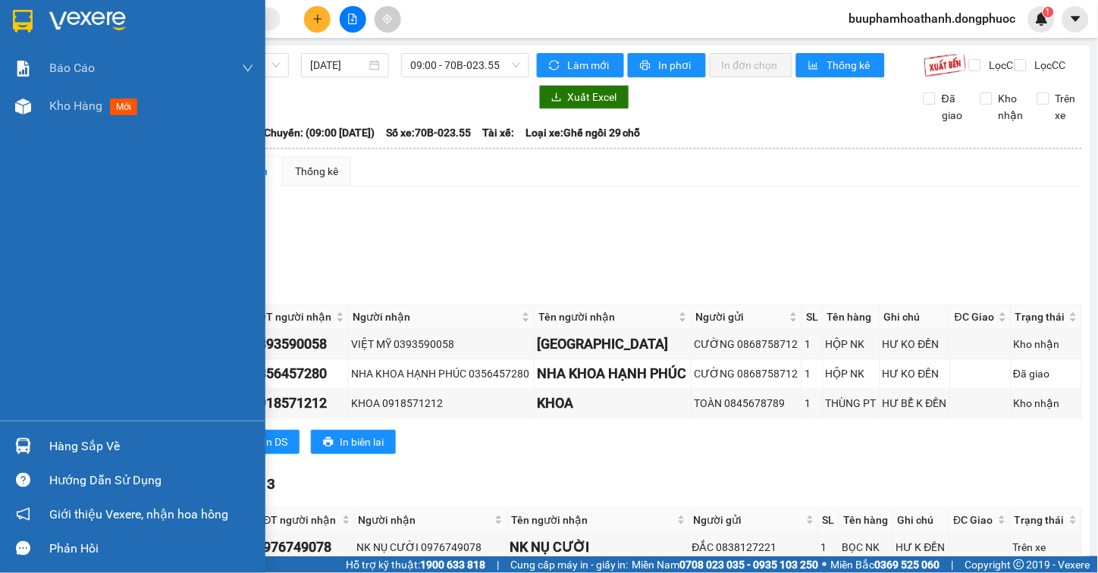
click at [77, 437] on div "Hàng sắp về" at bounding box center [151, 446] width 205 height 23
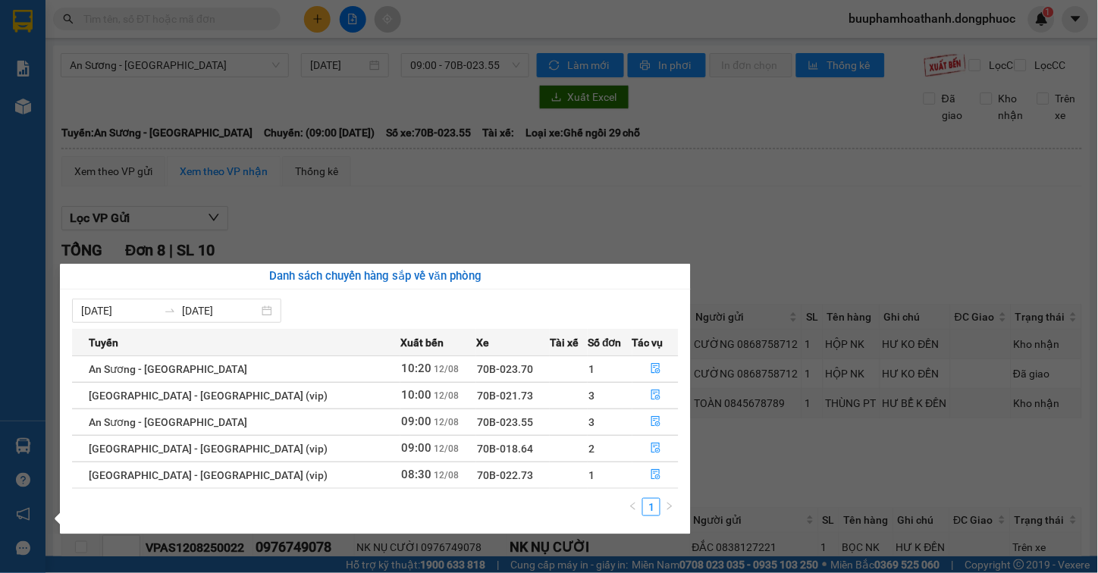
click at [762, 495] on section "Kết quả tìm kiếm ( 0 ) Bộ lọc No Data buuphamhoathanh.dongphuoc 1 Báo cáo Mẫu 1…" at bounding box center [549, 286] width 1098 height 573
